Goal: Complete application form

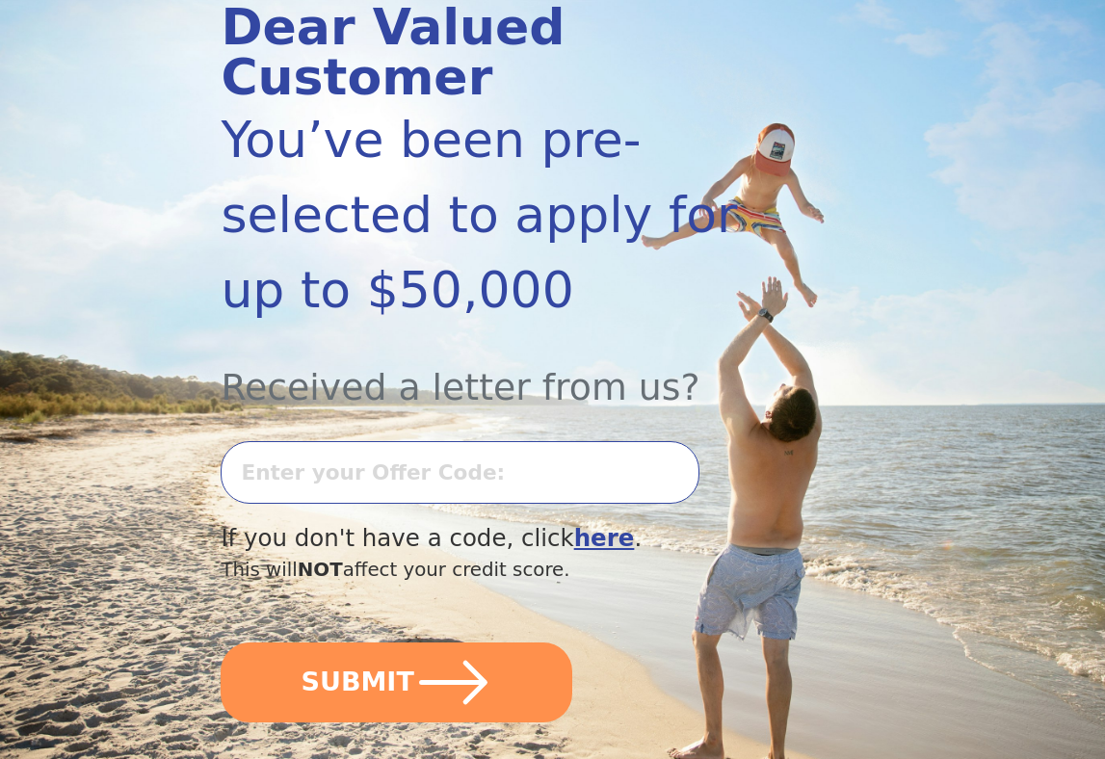
scroll to position [263, 0]
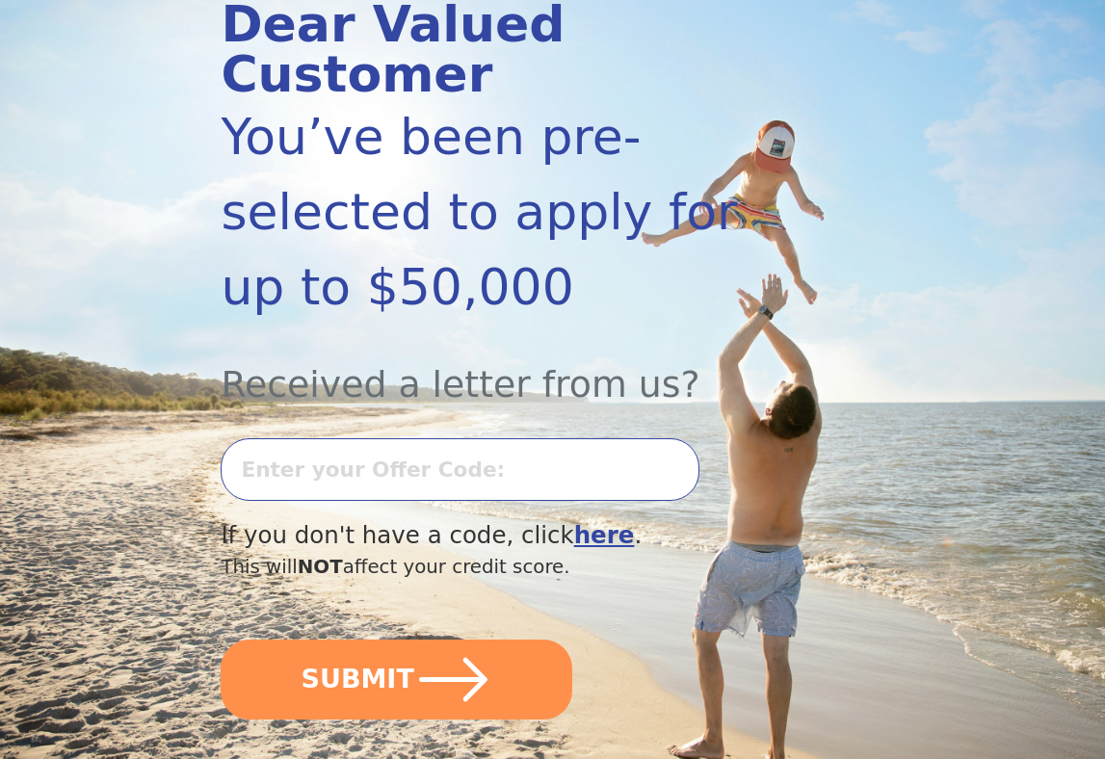
click at [290, 438] on input "text" at bounding box center [460, 469] width 479 height 63
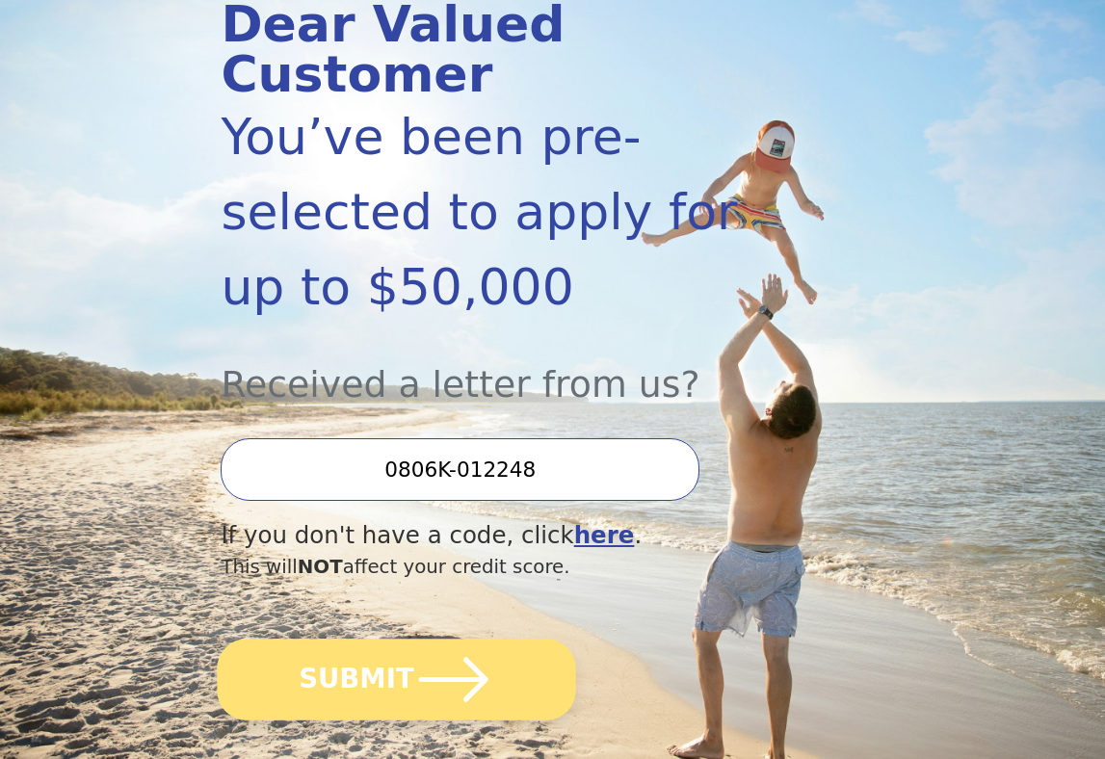
type input "0806K-012248"
click at [290, 641] on button "SUBMIT" at bounding box center [397, 680] width 358 height 82
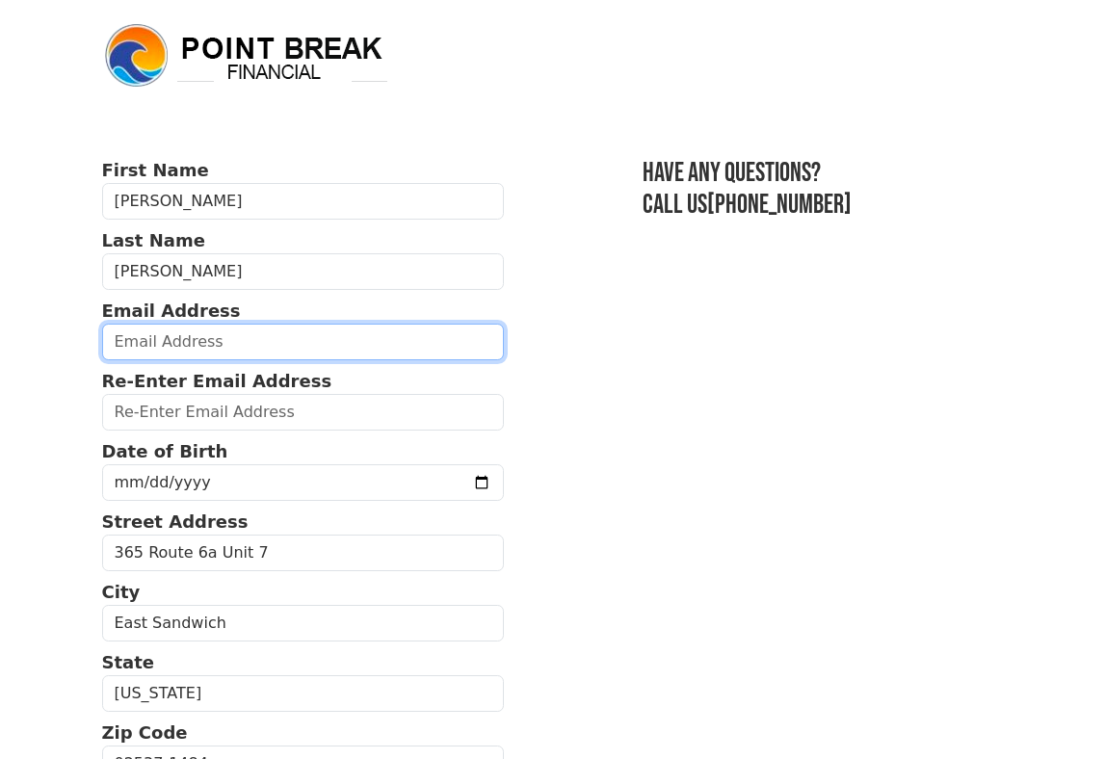
click at [146, 341] on input "email" at bounding box center [303, 342] width 402 height 37
type input "danaleandra@gmail.com"
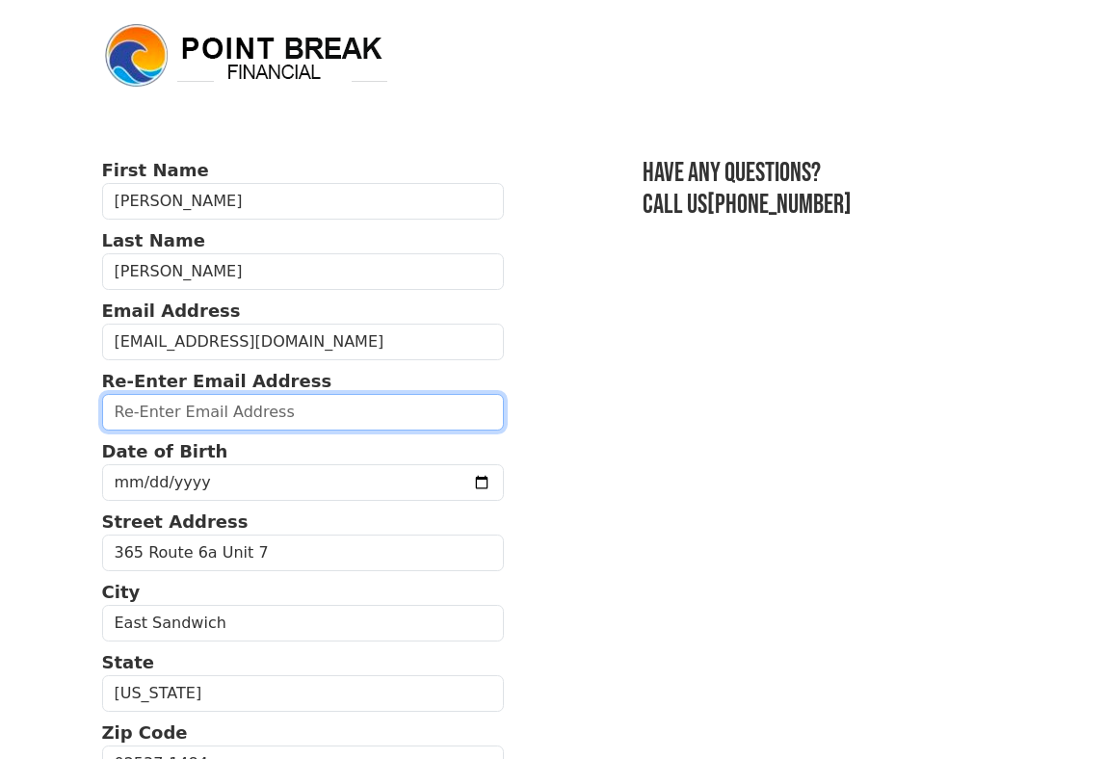
type input "danaleandra@gmail.com"
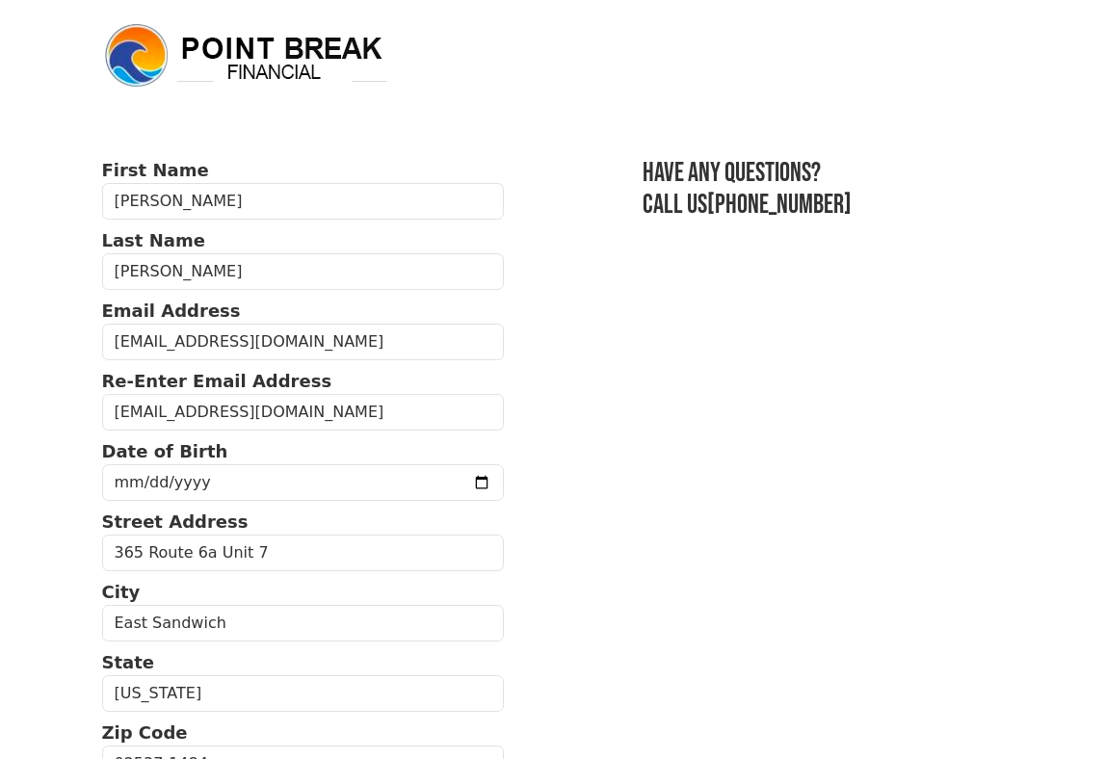
type input "(774) 368-2927"
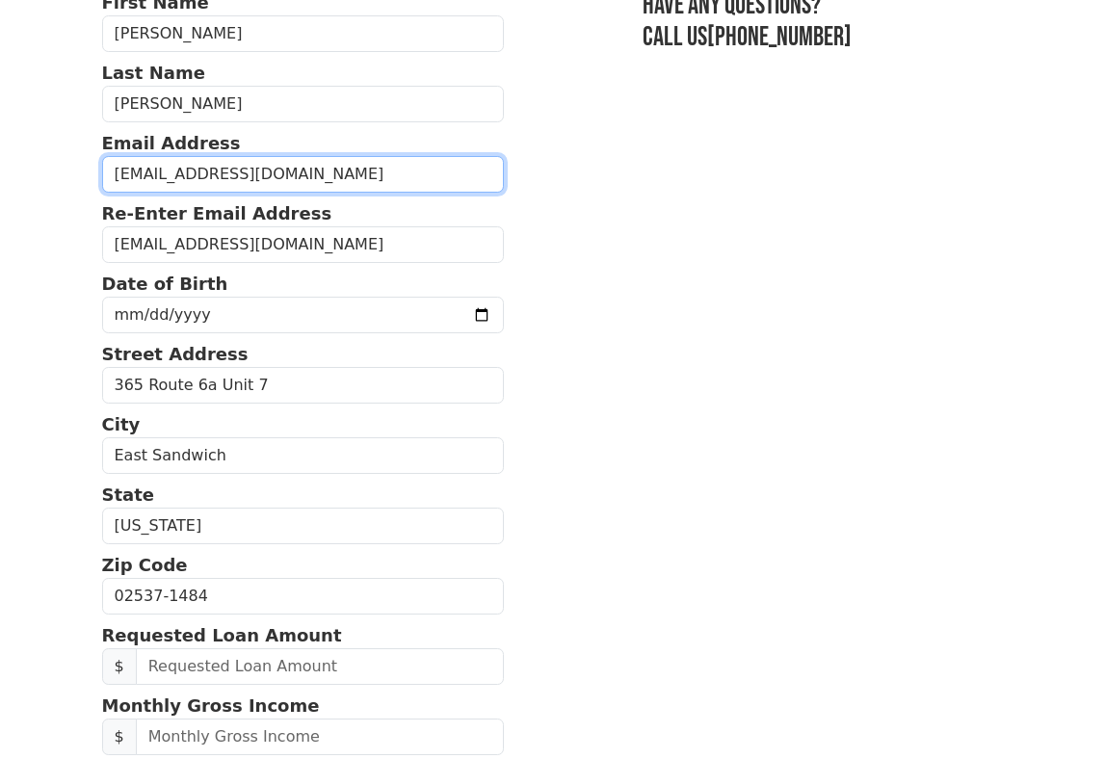
scroll to position [155, 0]
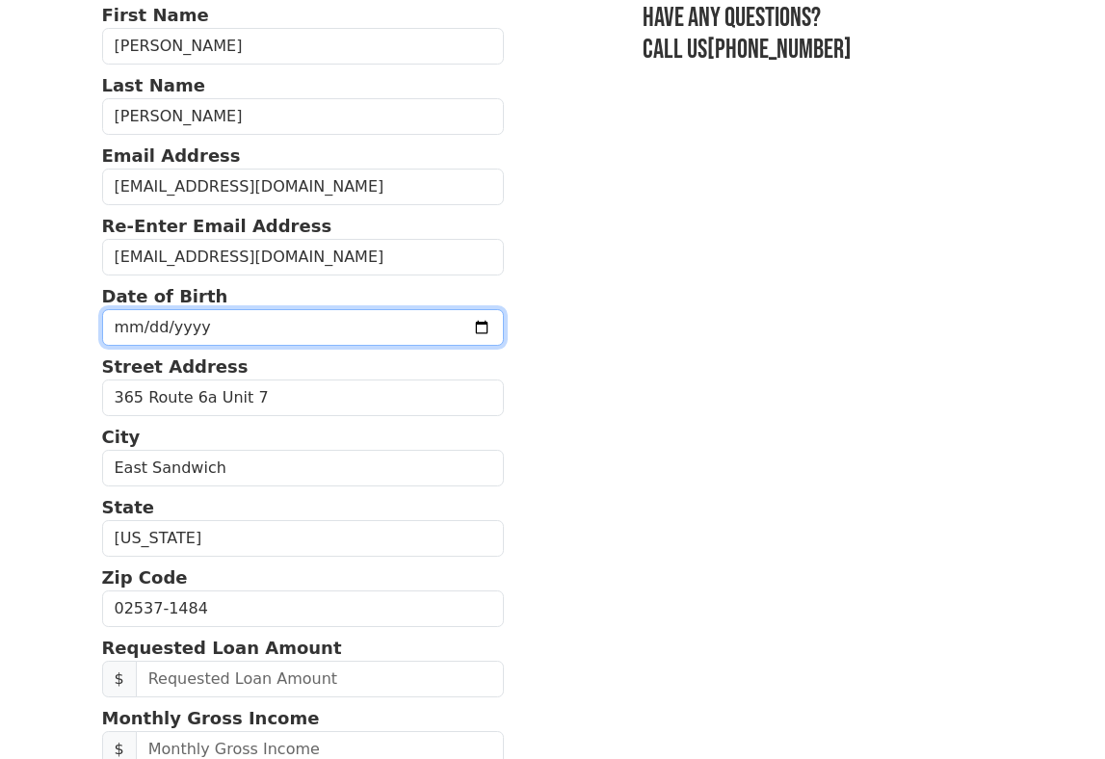
click at [201, 329] on input "date" at bounding box center [303, 327] width 402 height 37
type input "1972-07-19"
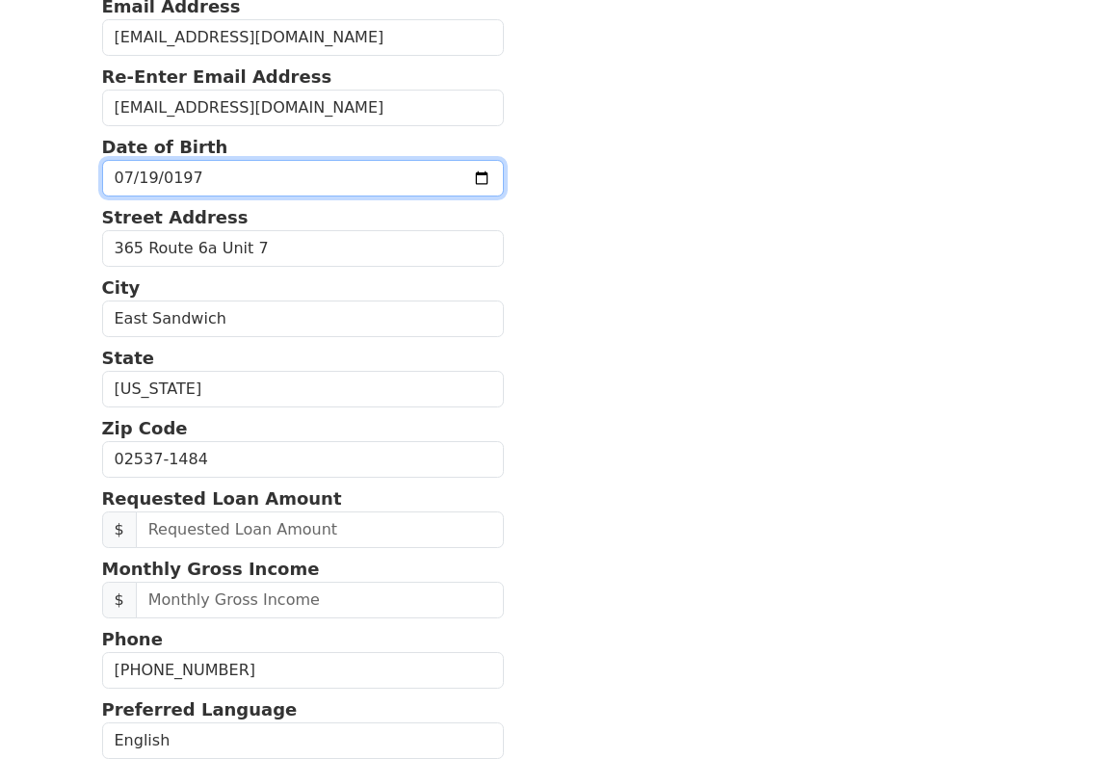
scroll to position [315, 0]
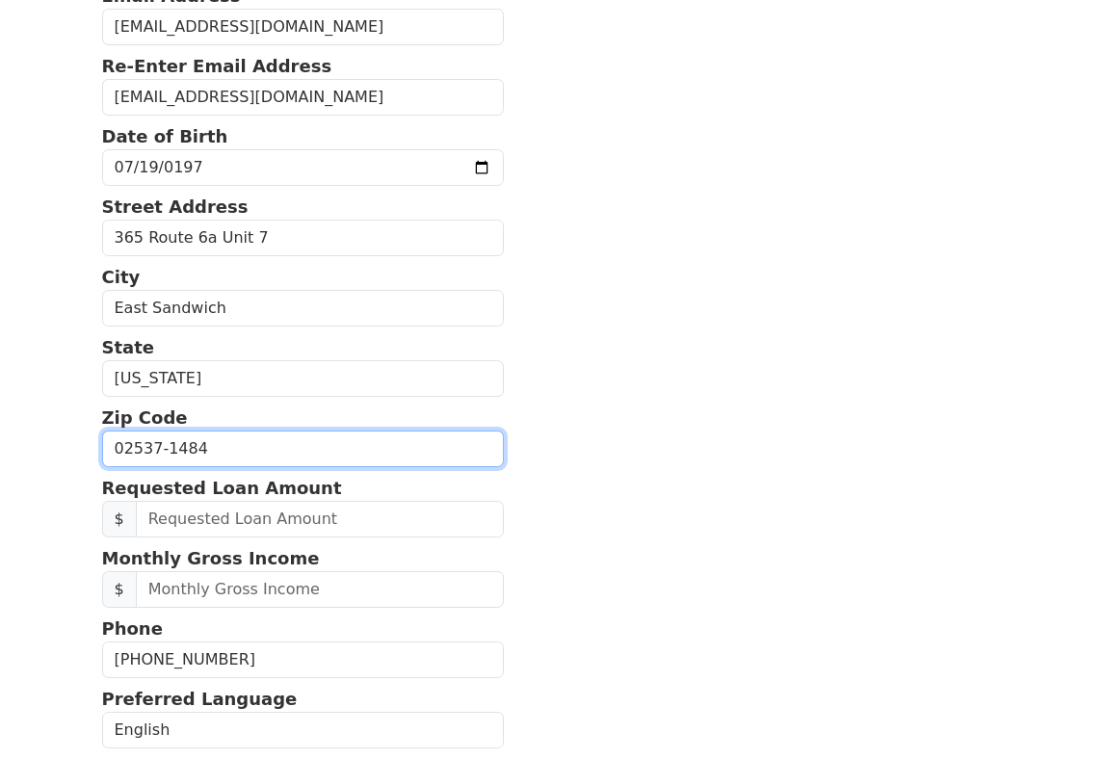
click at [199, 444] on input "02537-1484" at bounding box center [303, 449] width 402 height 37
type input "02537"
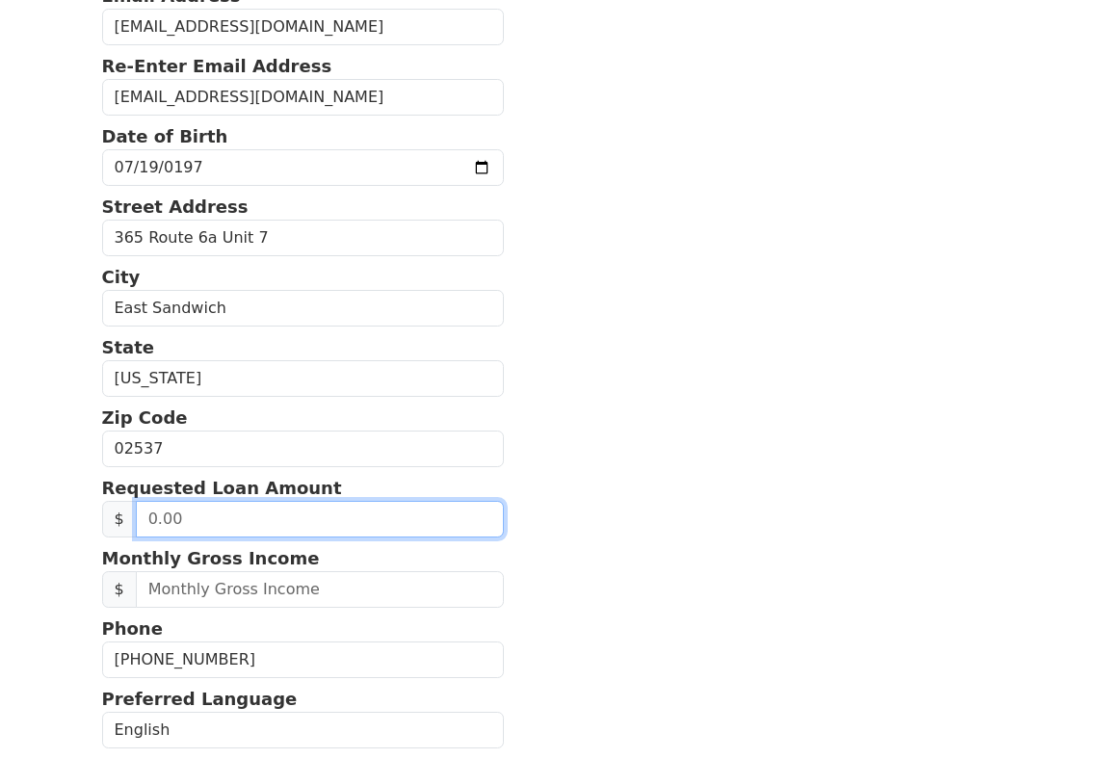
click at [165, 519] on input "text" at bounding box center [320, 519] width 368 height 37
type input "10,000.00"
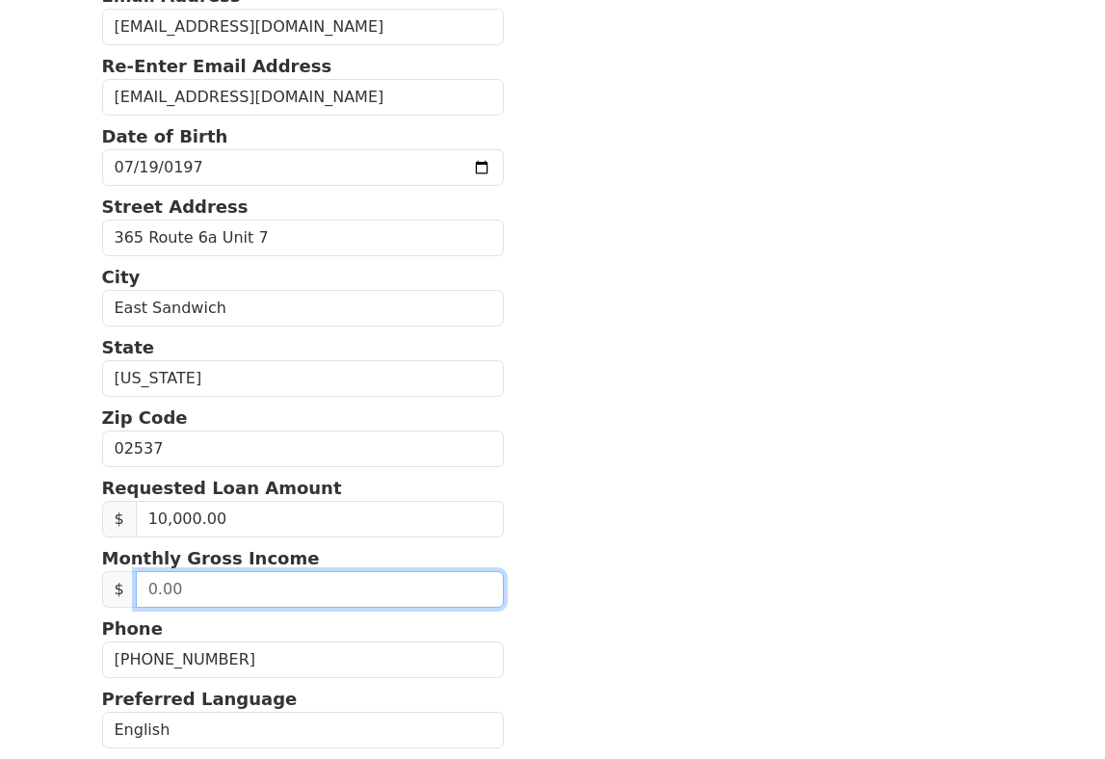
click at [192, 586] on input "text" at bounding box center [320, 589] width 368 height 37
type input "4,600.00"
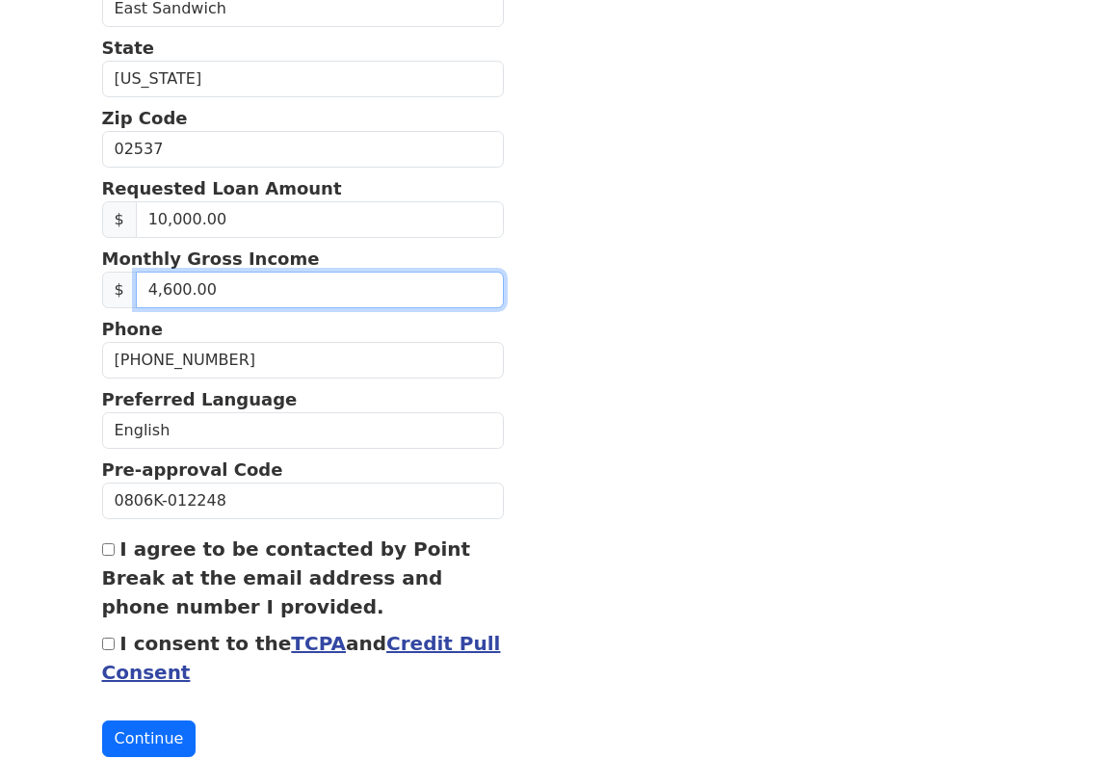
scroll to position [665, 0]
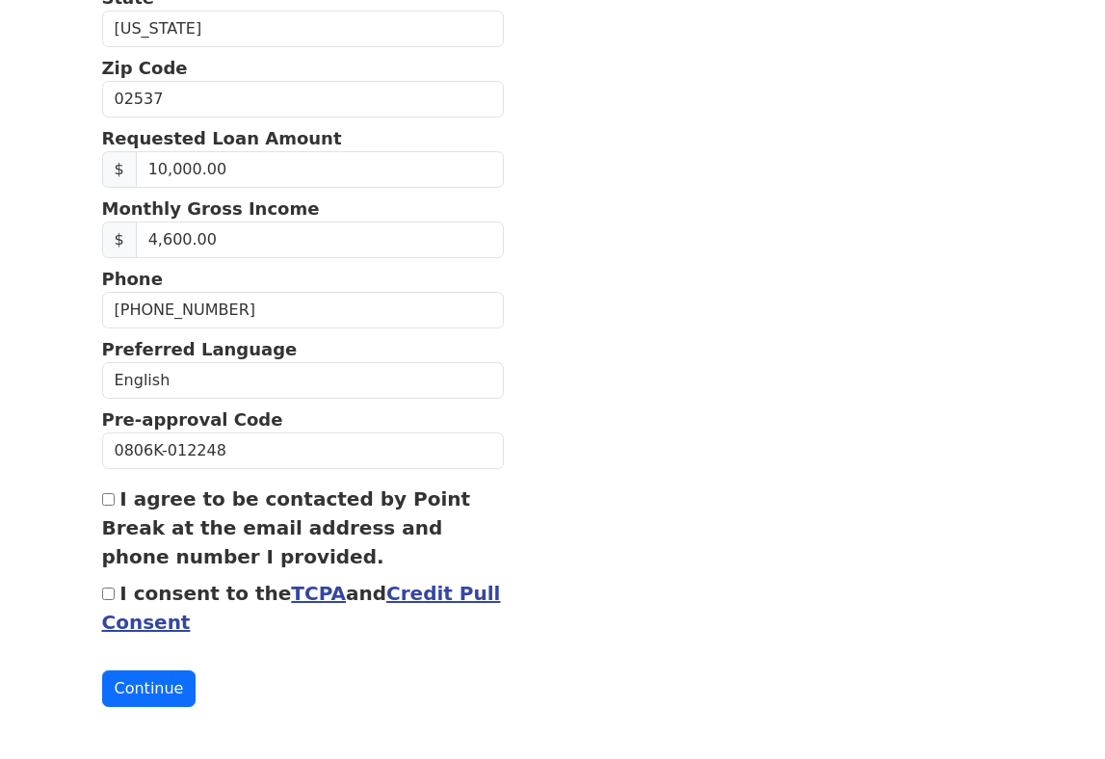
click at [112, 503] on input "I agree to be contacted by Point Break at the email address and phone number I …" at bounding box center [108, 499] width 13 height 13
checkbox input "true"
click at [108, 592] on input "I consent to the TCPA and Credit Pull Consent" at bounding box center [108, 594] width 13 height 13
checkbox input "true"
click at [147, 682] on button "Continue" at bounding box center [149, 688] width 94 height 37
